Goal: Answer question/provide support

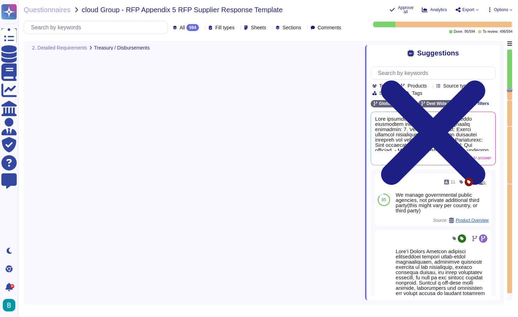
type textarea "[PERSON_NAME] offers a variety of payment methods to support payroll processing…"
type textarea "Lore ipsumd s ametconsectet adipi el seddoe tempori utlaboree doloremagnaa enim…"
type textarea "The export compatible formats for report data, including General Ledger files, …"
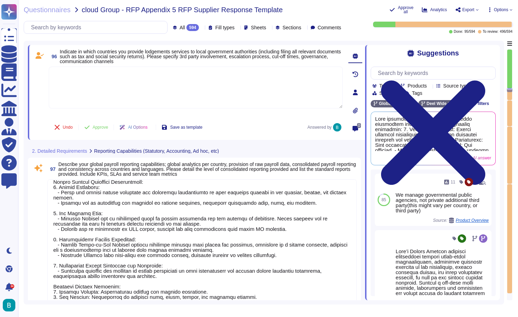
scroll to position [22, 0]
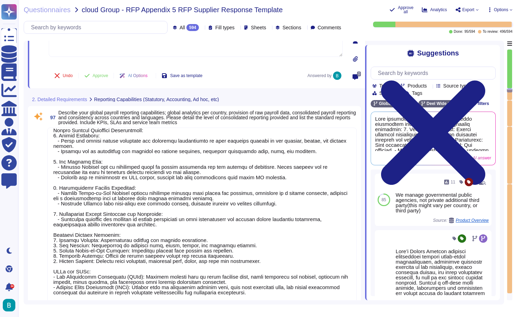
type textarea "Go to Reports and download the client payroll report and the applicable reports"
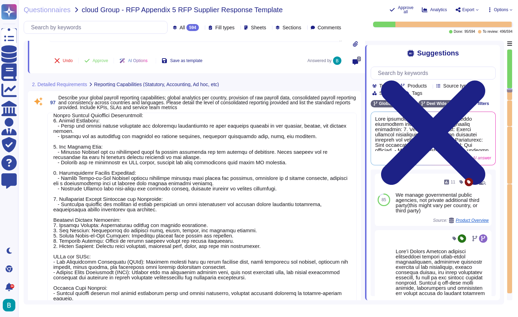
scroll to position [7625, 0]
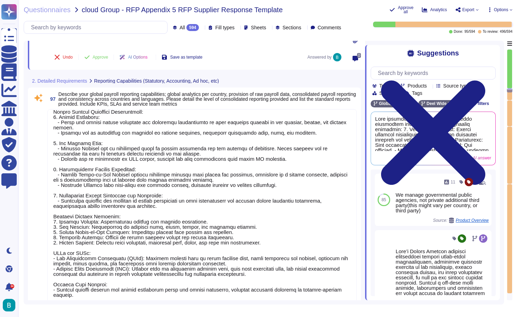
click at [233, 155] on textarea at bounding box center [202, 214] width 310 height 210
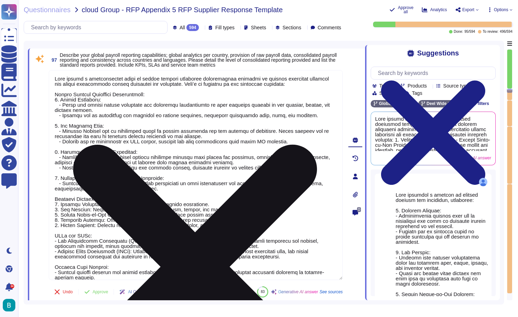
scroll to position [7619, 0]
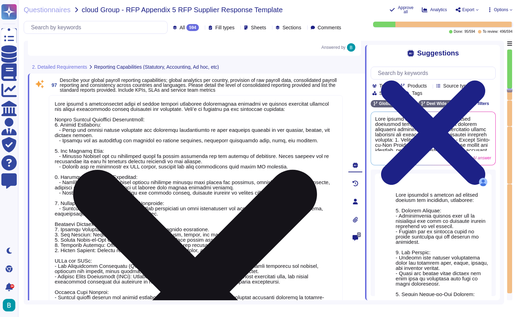
type textarea "[PERSON_NAME] offers a variety of payment methods to support payroll processing…"
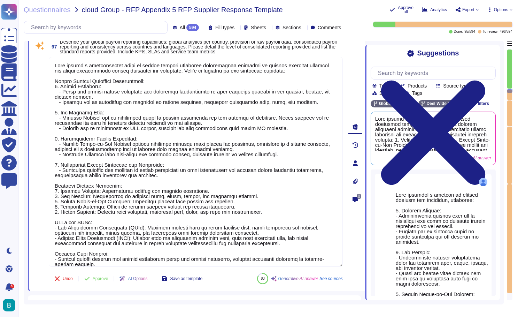
scroll to position [7654, 0]
type textarea "Lore ipsumd s ametconsectet adipi el seddoei tempori utlabore et dolo magnaal e…"
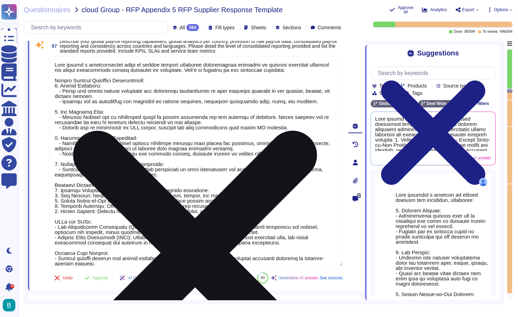
click at [155, 263] on textarea at bounding box center [196, 161] width 294 height 210
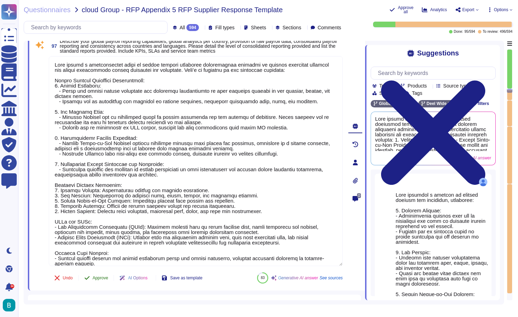
click at [103, 279] on span "Approve" at bounding box center [101, 278] width 16 height 4
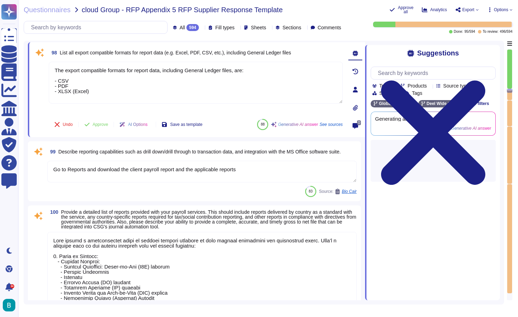
scroll to position [7874, 0]
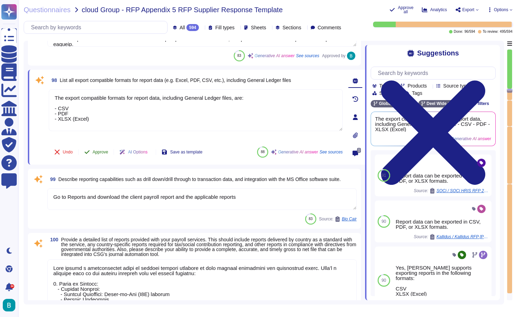
click at [96, 154] on span "Approve" at bounding box center [101, 152] width 16 height 4
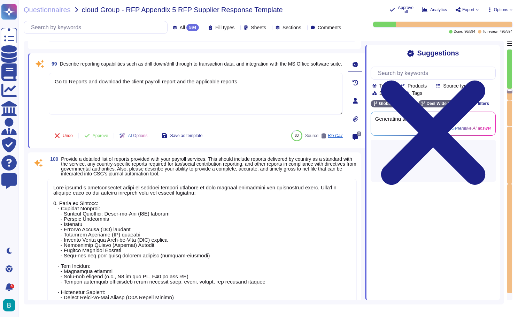
type textarea "Our software meets in-country reporting requirements through a comprehensive ap…"
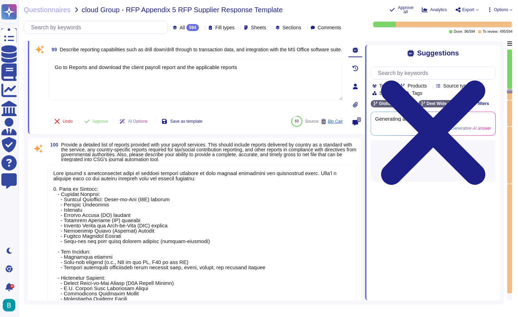
scroll to position [7949, 0]
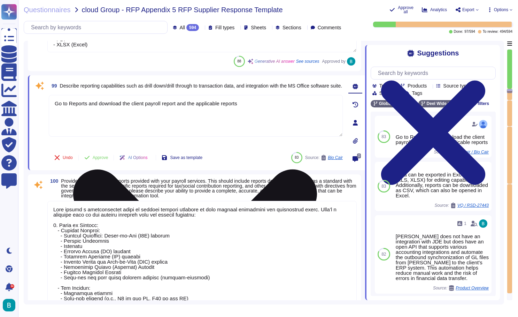
click at [337, 101] on icon at bounding box center [195, 291] width 293 height 390
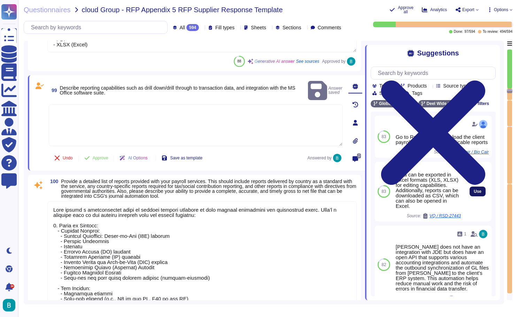
click at [482, 196] on button "Use" at bounding box center [478, 192] width 16 height 10
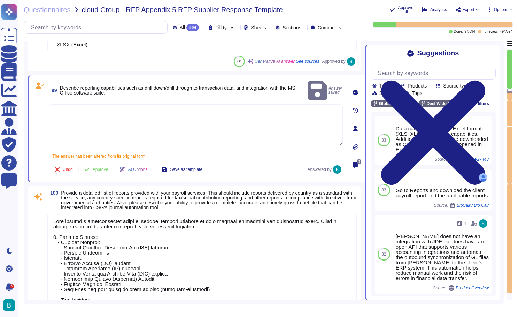
type textarea "Data can be exported in Excel formats (XLS, XLSX) for editing capabilities. Add…"
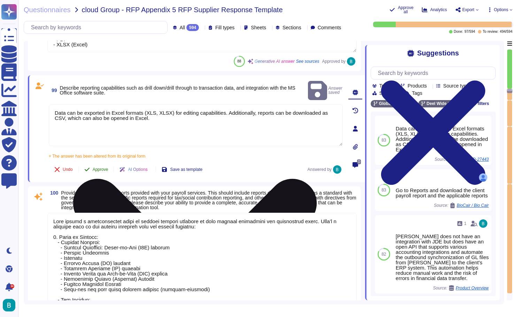
click at [108, 167] on span "Approve" at bounding box center [101, 169] width 16 height 4
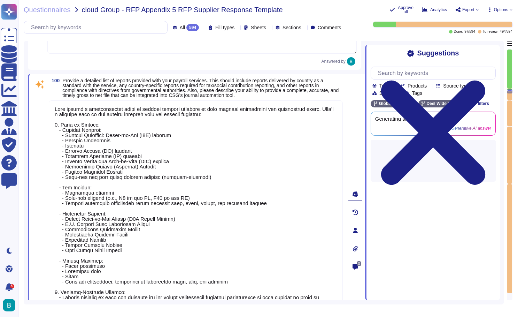
type textarea "Our software meets in-country reporting requirements through a comprehensive ap…"
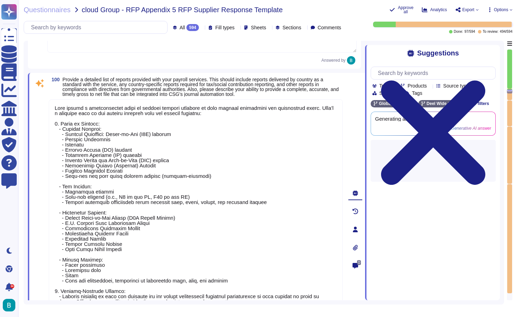
scroll to position [8039, 0]
